Goal: Register for event/course

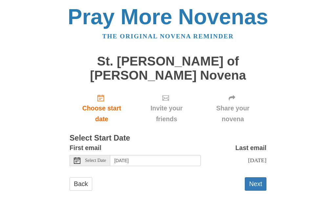
click at [100, 158] on span "Select Date" at bounding box center [95, 160] width 21 height 5
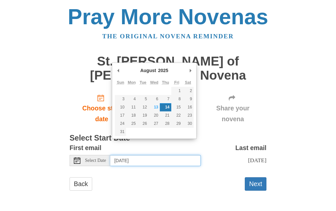
type input "Wednesday, August 13th"
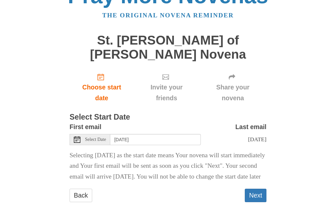
scroll to position [25, 0]
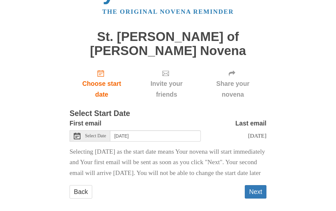
click at [258, 187] on button "Next" at bounding box center [256, 191] width 22 height 13
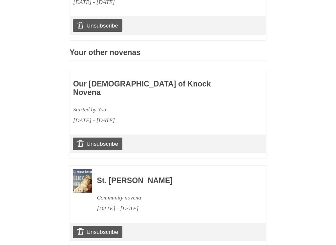
scroll to position [271, 0]
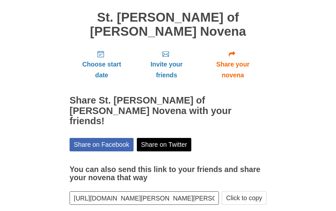
scroll to position [49, 0]
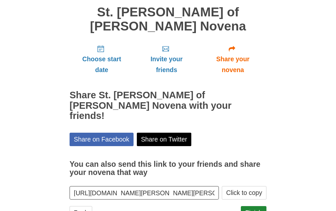
click at [255, 206] on link "Finish" at bounding box center [254, 212] width 26 height 13
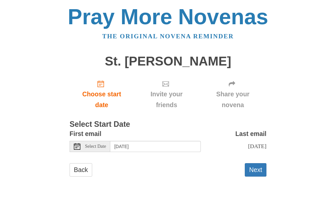
click at [98, 144] on span "Select Date" at bounding box center [95, 146] width 21 height 5
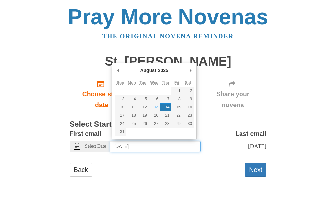
type input "Wednesday, August 13th"
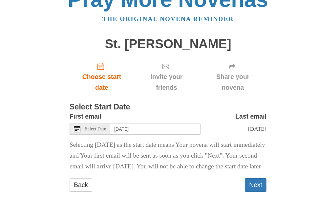
scroll to position [25, 0]
click at [254, 188] on button "Next" at bounding box center [256, 185] width 22 height 13
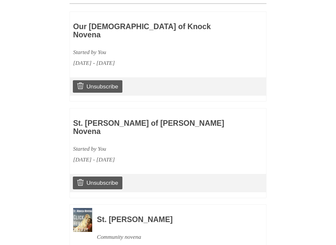
scroll to position [358, 0]
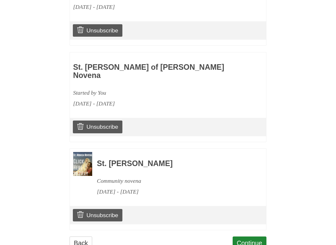
click at [255, 211] on link "Continue" at bounding box center [250, 243] width 34 height 13
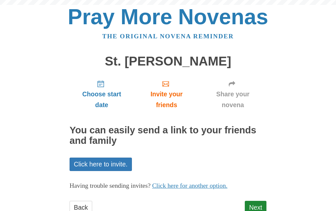
scroll to position [29, 0]
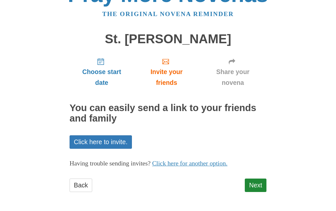
click at [258, 183] on link "Next" at bounding box center [256, 185] width 22 height 13
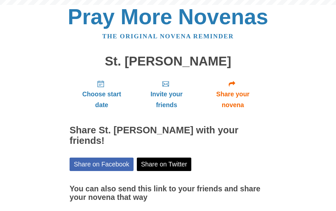
scroll to position [39, 0]
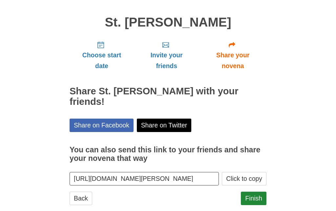
click at [256, 192] on link "Finish" at bounding box center [254, 198] width 26 height 13
